Goal: Browse casually

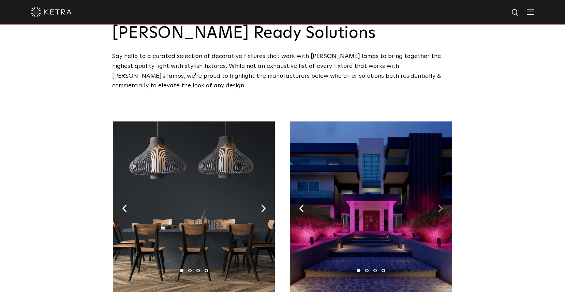
click at [439, 204] on img at bounding box center [440, 207] width 4 height 7
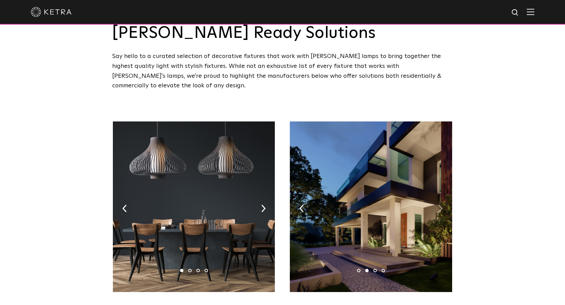
click at [439, 204] on img at bounding box center [440, 207] width 4 height 7
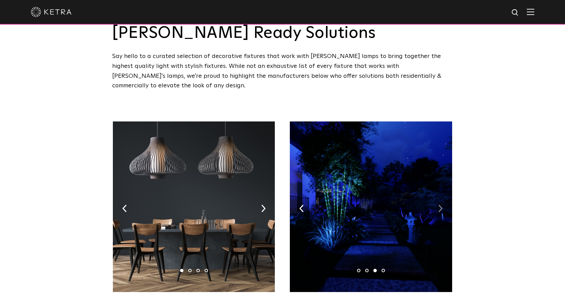
click at [439, 204] on img at bounding box center [440, 207] width 4 height 7
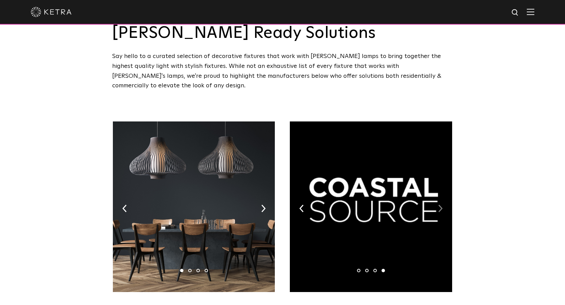
click at [439, 204] on img at bounding box center [440, 207] width 4 height 7
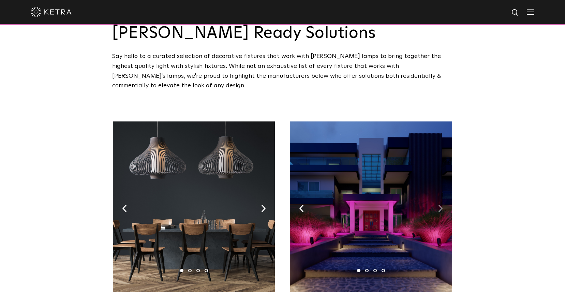
click at [439, 204] on img at bounding box center [440, 207] width 4 height 7
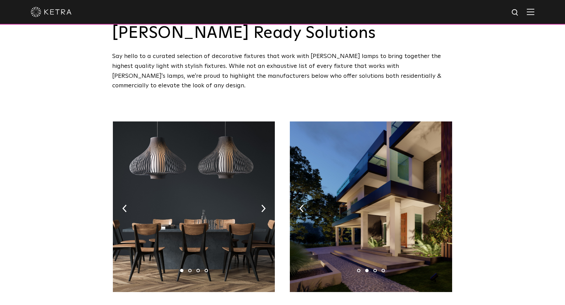
click at [439, 204] on img at bounding box center [440, 207] width 4 height 7
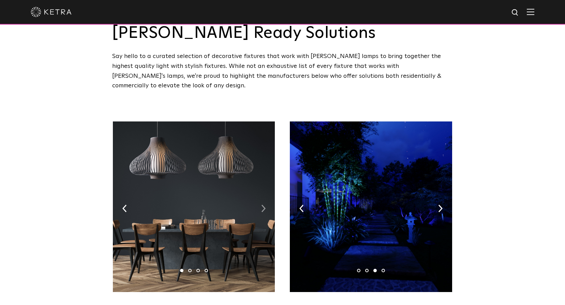
click at [265, 204] on img at bounding box center [263, 207] width 4 height 7
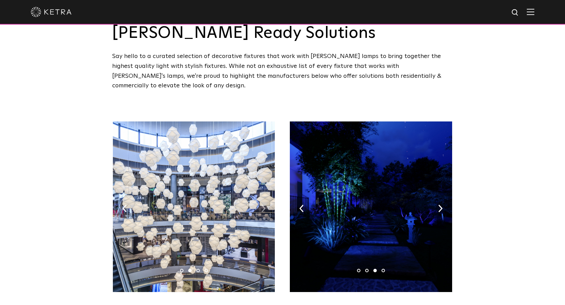
click at [263, 204] on img at bounding box center [263, 207] width 4 height 7
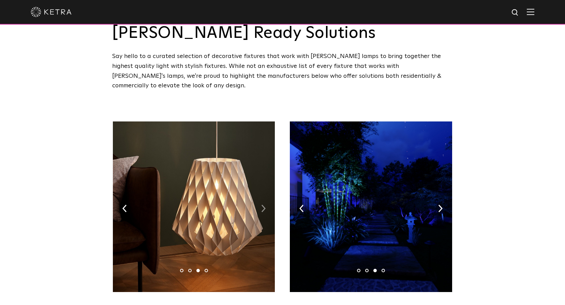
click at [263, 204] on img at bounding box center [263, 207] width 4 height 7
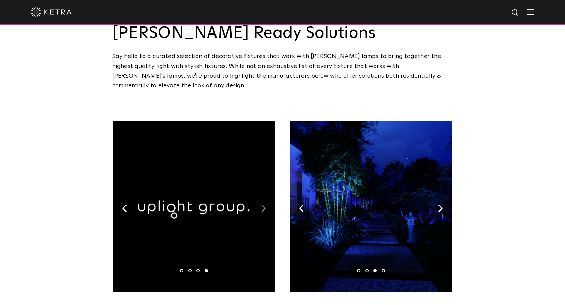
click at [263, 204] on img at bounding box center [263, 207] width 4 height 7
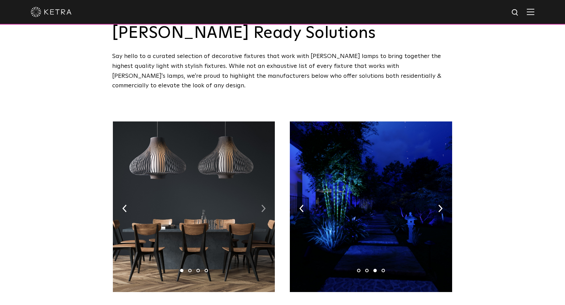
click at [263, 204] on img at bounding box center [263, 207] width 4 height 7
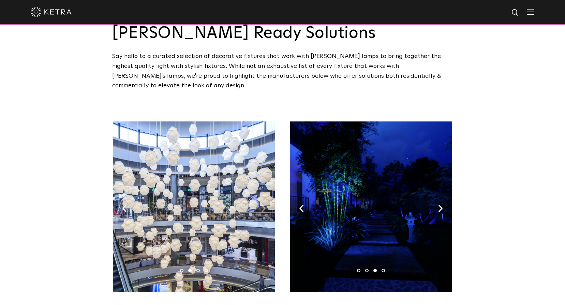
click at [263, 204] on img at bounding box center [263, 207] width 4 height 7
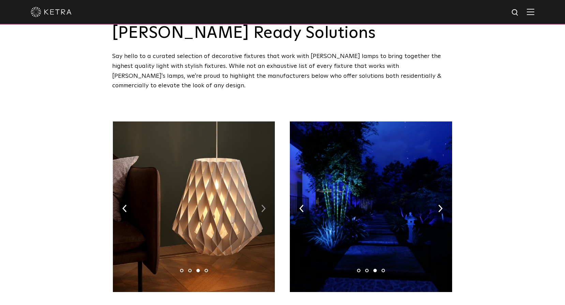
click at [263, 204] on img at bounding box center [263, 207] width 4 height 7
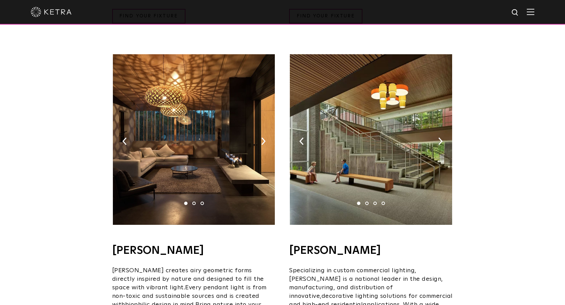
scroll to position [386, 0]
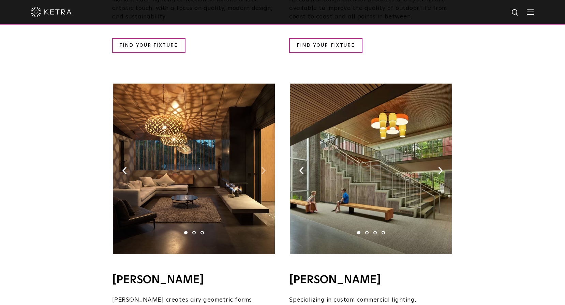
click at [263, 167] on img at bounding box center [263, 170] width 4 height 7
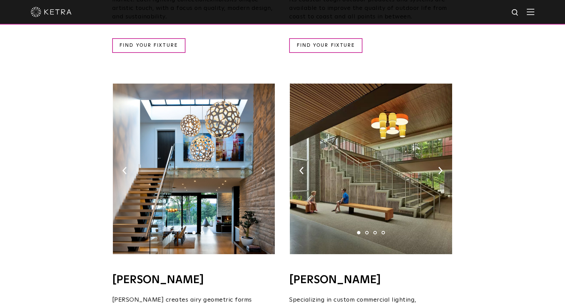
click at [263, 167] on img at bounding box center [263, 170] width 4 height 7
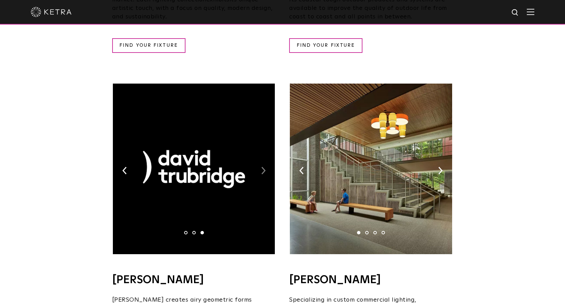
click at [263, 167] on img at bounding box center [263, 170] width 4 height 7
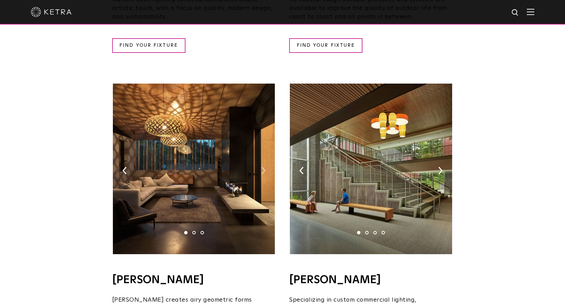
click at [263, 167] on img at bounding box center [263, 170] width 4 height 7
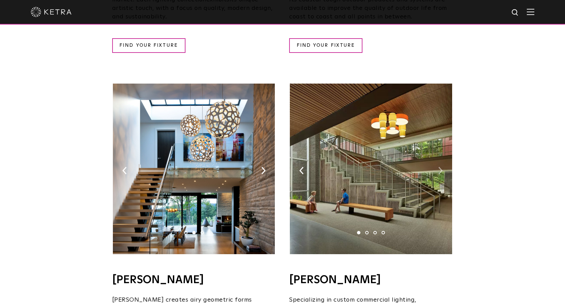
click at [440, 167] on img at bounding box center [440, 170] width 4 height 7
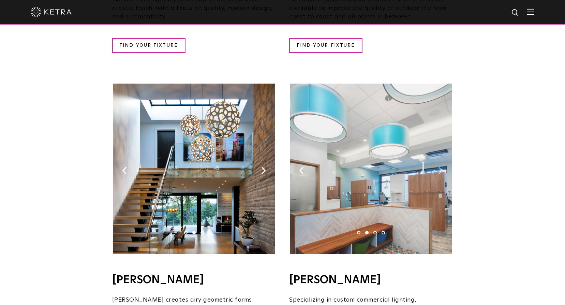
click at [440, 167] on img at bounding box center [440, 170] width 4 height 7
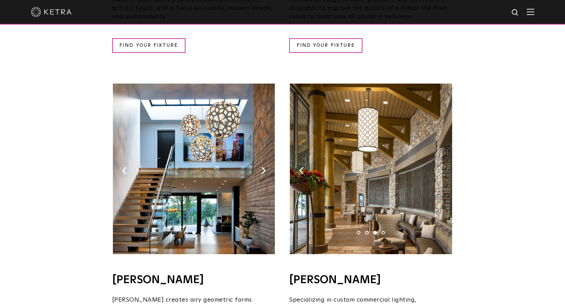
click at [440, 167] on img at bounding box center [440, 170] width 4 height 7
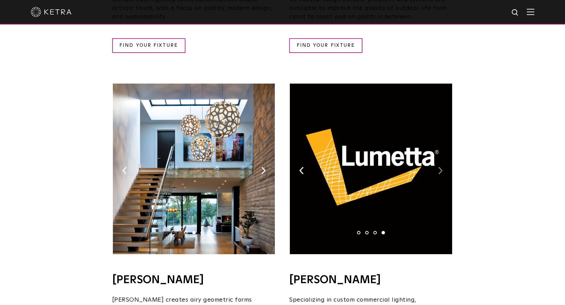
click at [440, 167] on img at bounding box center [440, 170] width 4 height 7
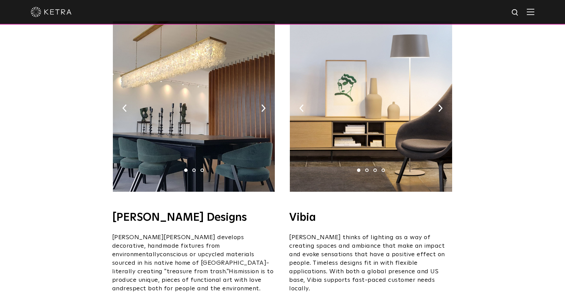
scroll to position [1119, 0]
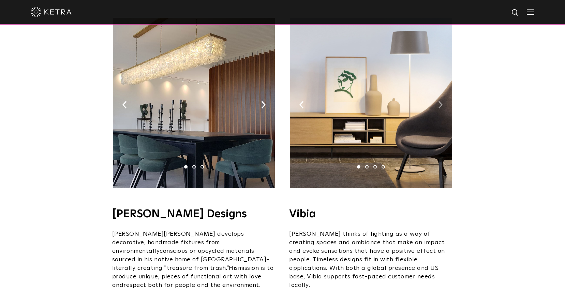
click at [439, 101] on img at bounding box center [440, 104] width 4 height 7
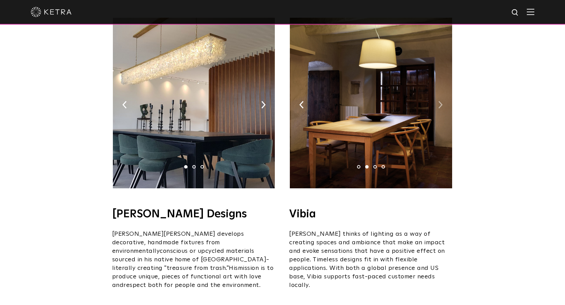
click at [439, 101] on img at bounding box center [440, 104] width 4 height 7
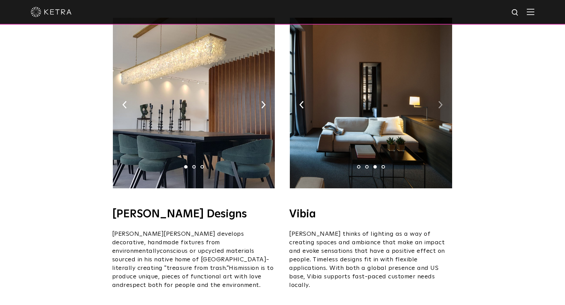
click at [439, 101] on img at bounding box center [440, 104] width 4 height 7
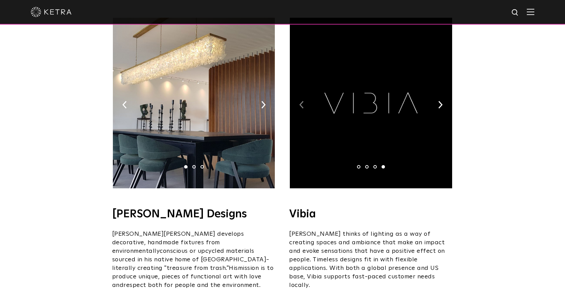
click at [300, 101] on img at bounding box center [301, 104] width 4 height 7
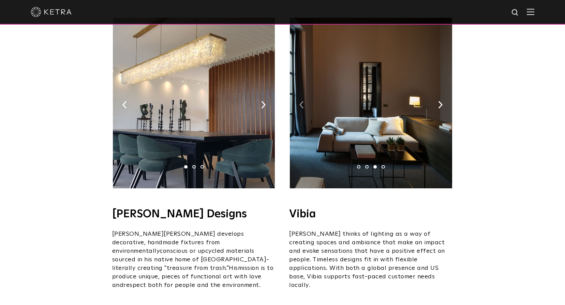
click at [300, 101] on img at bounding box center [301, 104] width 4 height 7
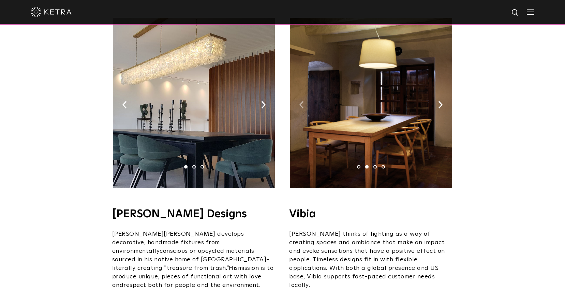
click at [300, 101] on img at bounding box center [301, 104] width 4 height 7
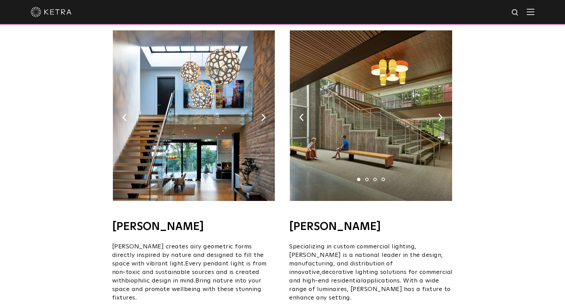
scroll to position [324, 0]
